Goal: Task Accomplishment & Management: Manage account settings

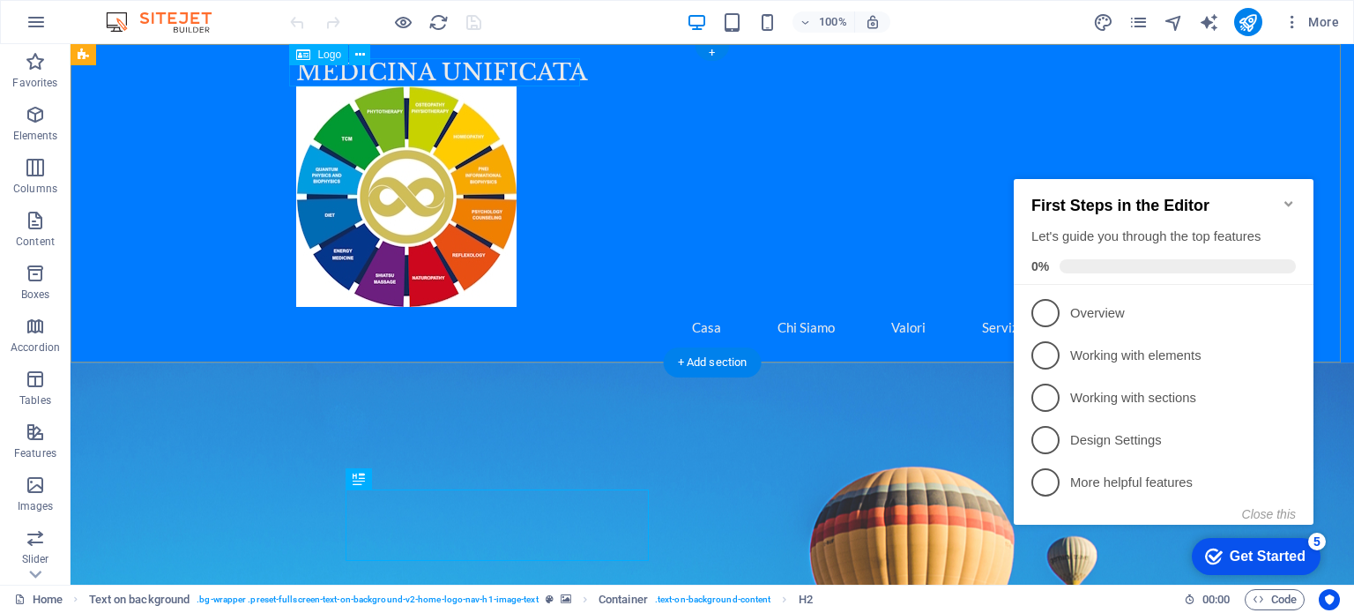
click at [387, 68] on div "MEDICINA UNIFICATA" at bounding box center [712, 72] width 832 height 28
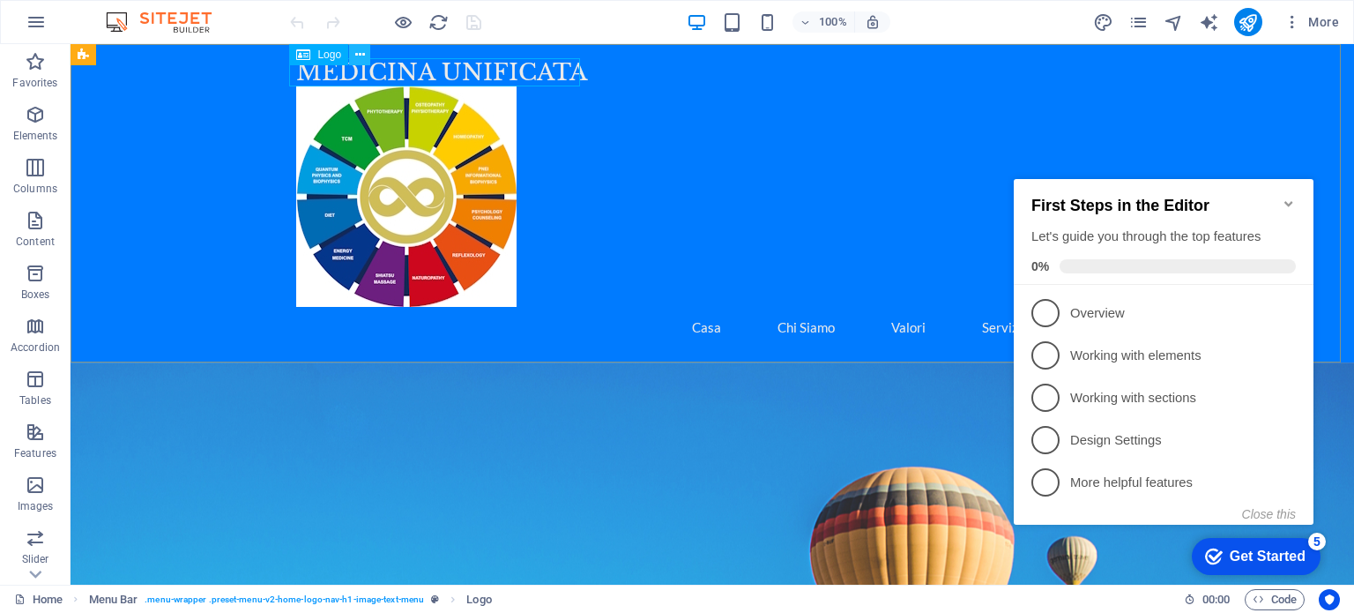
click at [363, 54] on icon at bounding box center [360, 55] width 10 height 19
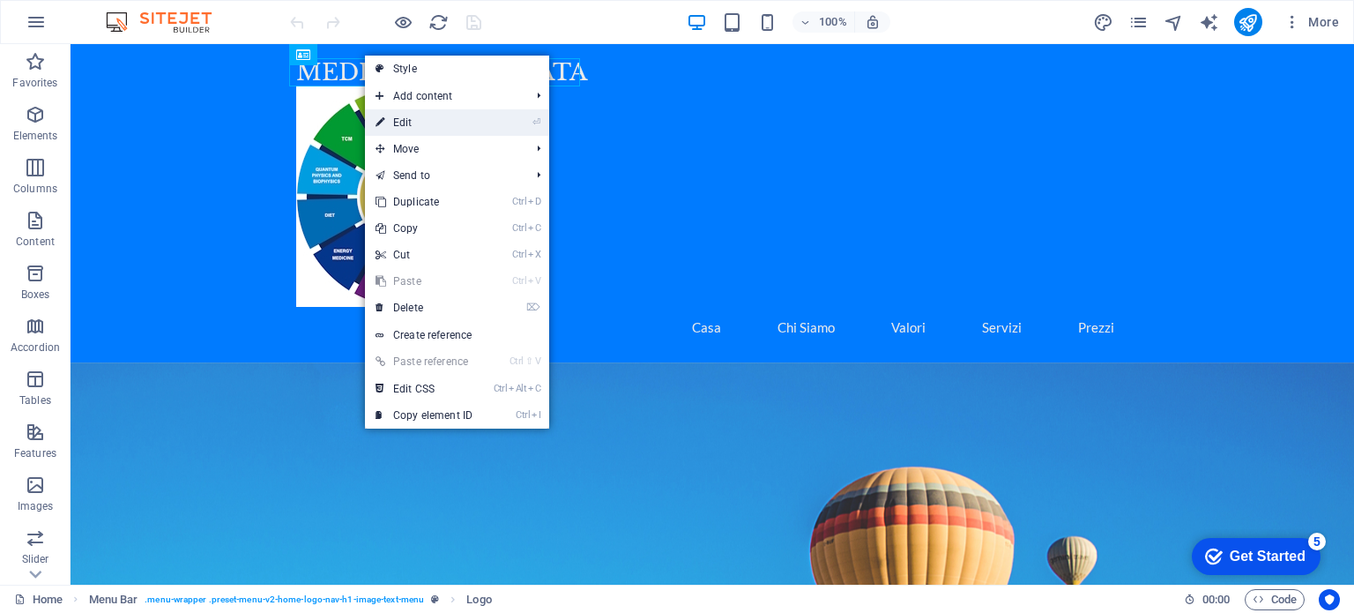
click at [406, 120] on link "⏎ Edit" at bounding box center [424, 122] width 118 height 26
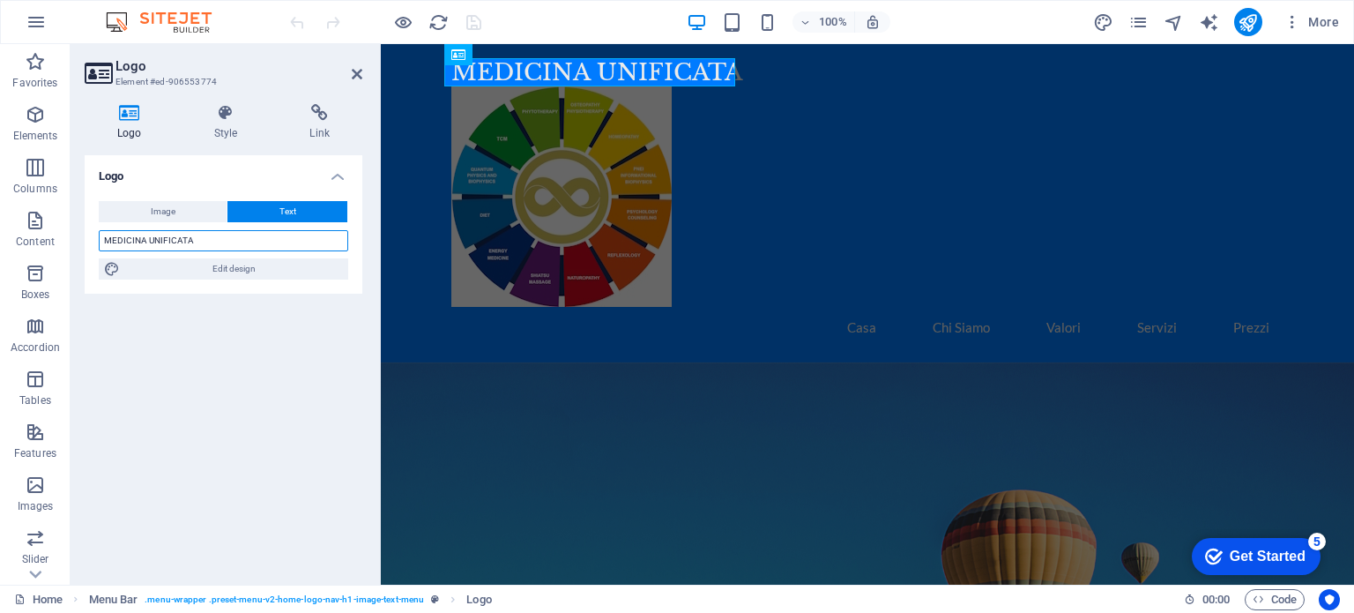
click at [200, 238] on input "MEDICINA UNIFICATA" at bounding box center [223, 240] width 249 height 21
drag, startPoint x: 200, startPoint y: 238, endPoint x: 103, endPoint y: 269, distance: 101.8
click at [101, 275] on div "Image Text Drag files here, click to choose files or select files from Files or…" at bounding box center [224, 240] width 278 height 107
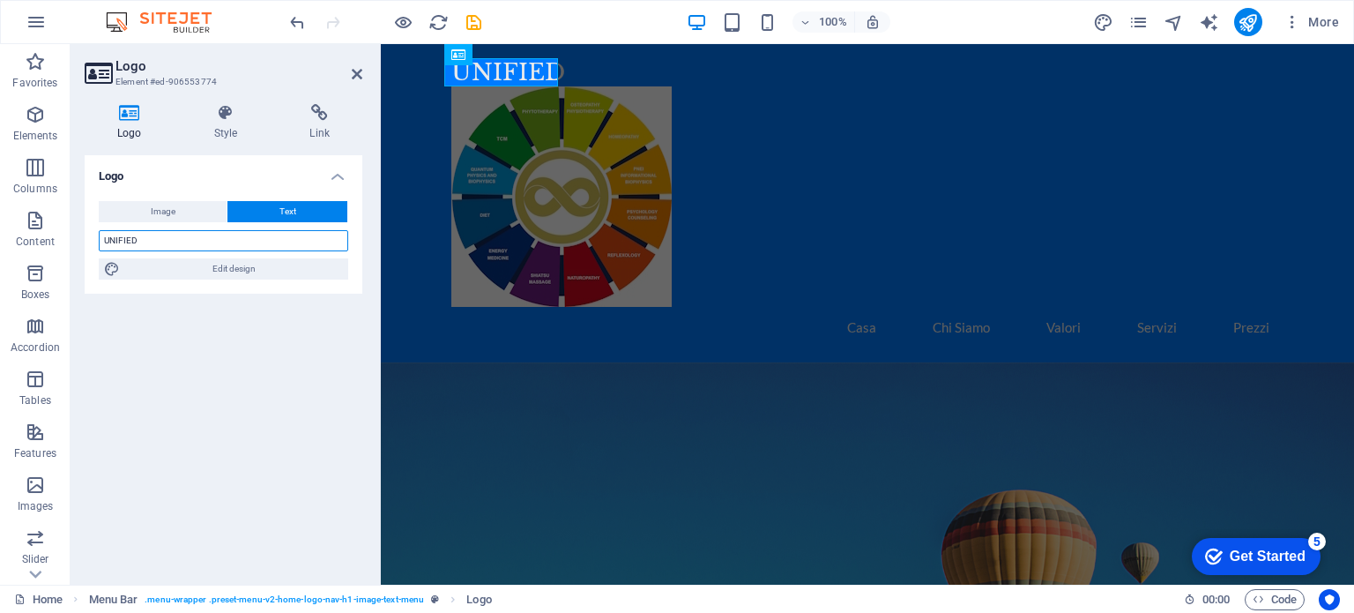
type input "UNIFIED MEDICINE"
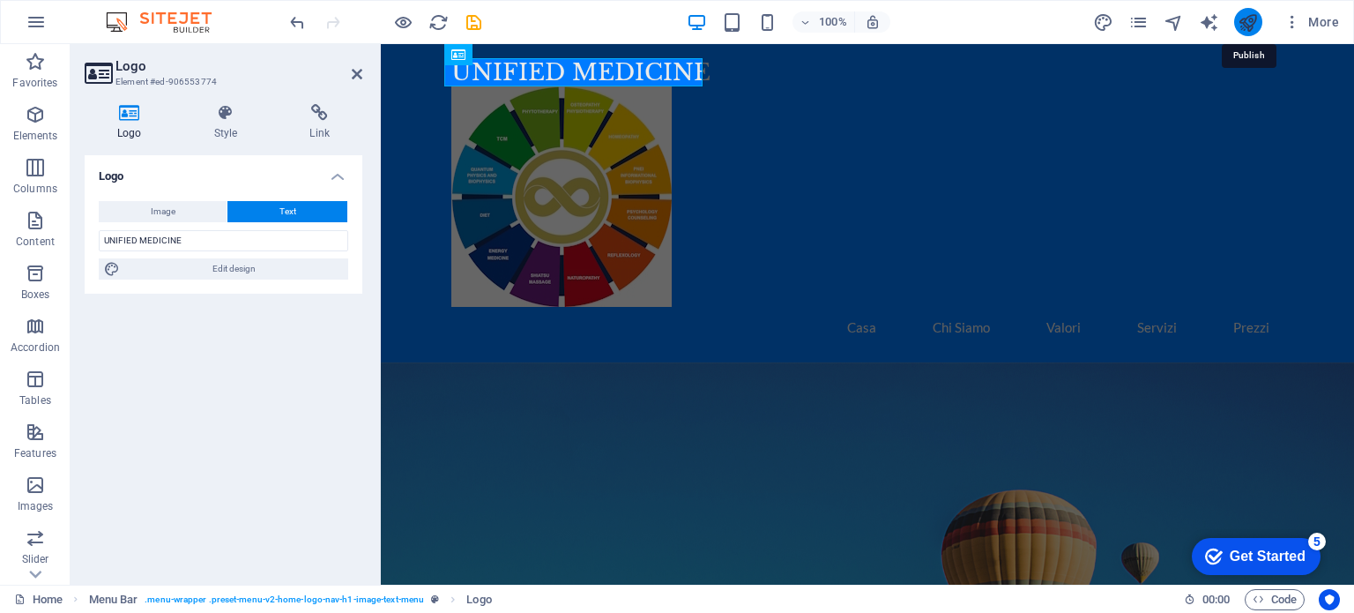
click at [1255, 18] on icon "publish" at bounding box center [1248, 22] width 20 height 20
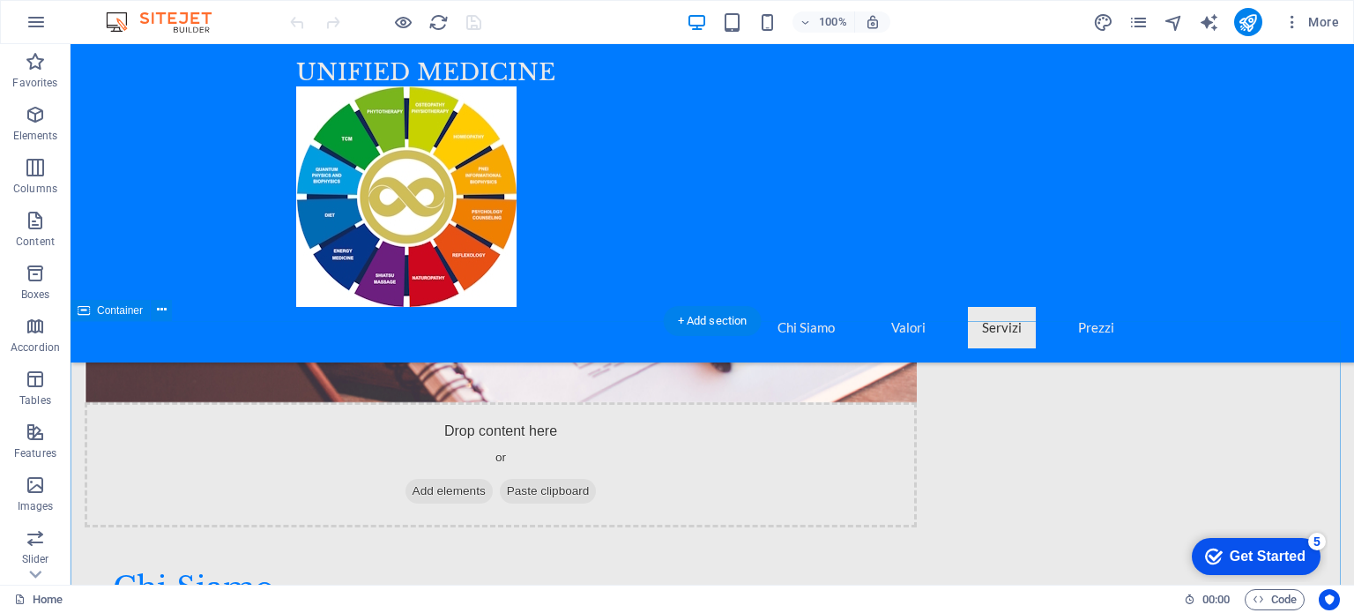
scroll to position [1411, 0]
